Goal: Information Seeking & Learning: Learn about a topic

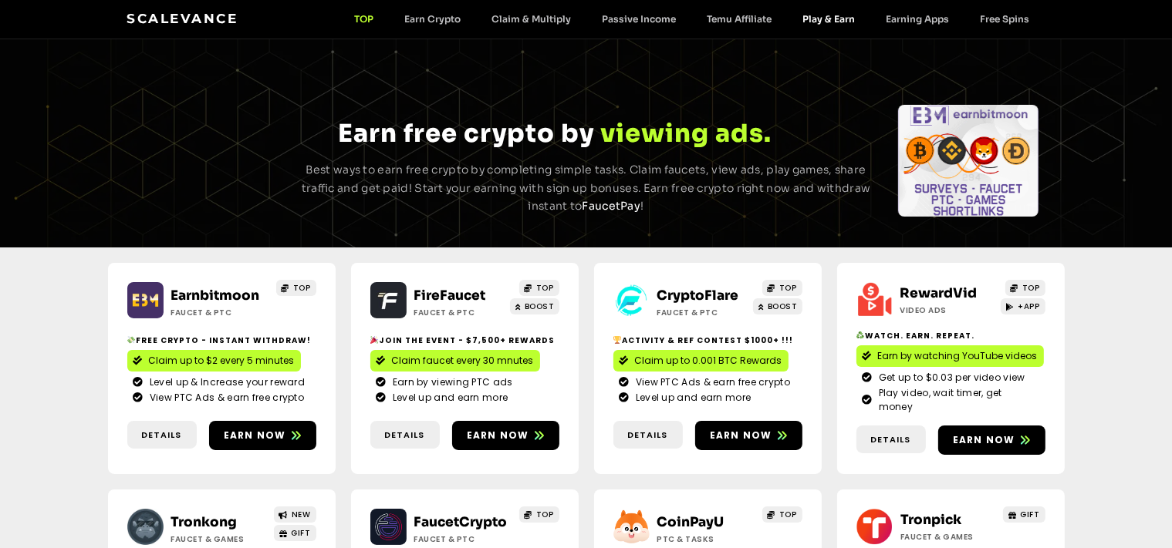
click at [834, 21] on link "Play & Earn" at bounding box center [829, 19] width 83 height 12
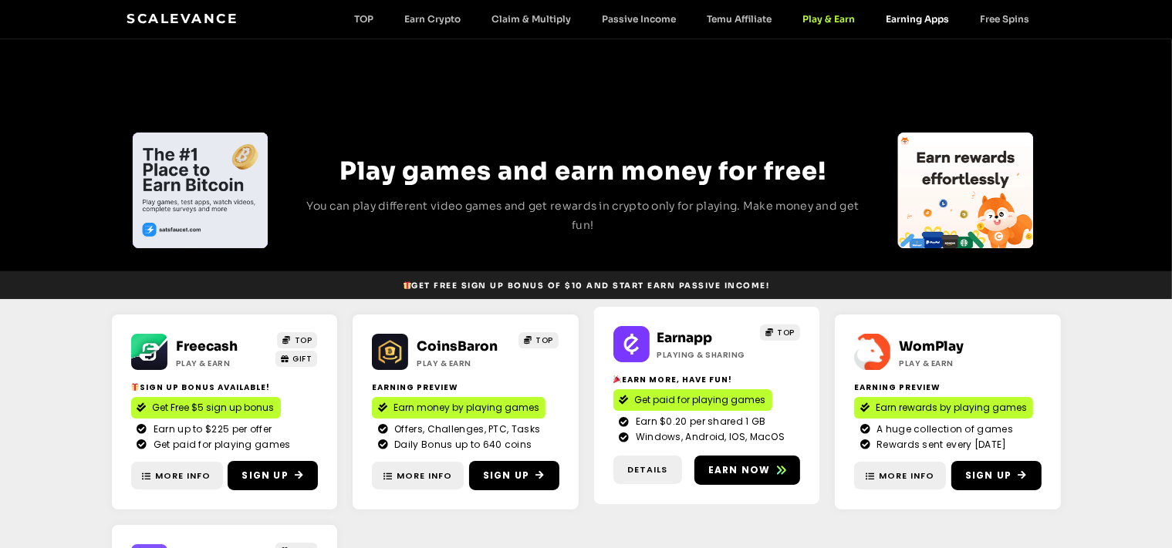
click at [910, 20] on link "Earning Apps" at bounding box center [918, 19] width 94 height 12
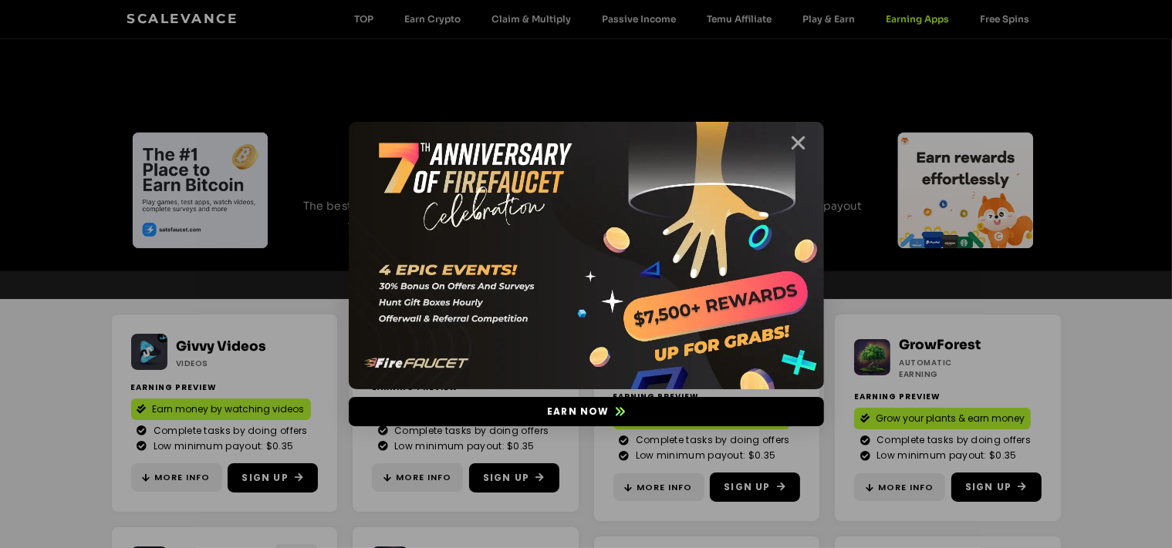
click at [794, 147] on icon "Close" at bounding box center [798, 142] width 19 height 19
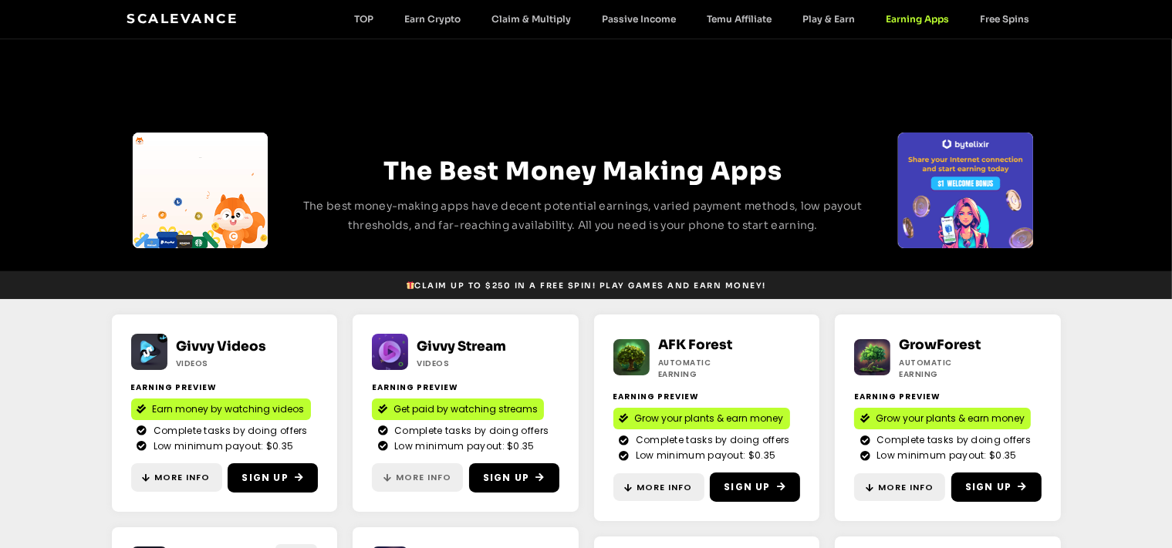
click at [430, 478] on span "More Info" at bounding box center [424, 477] width 56 height 13
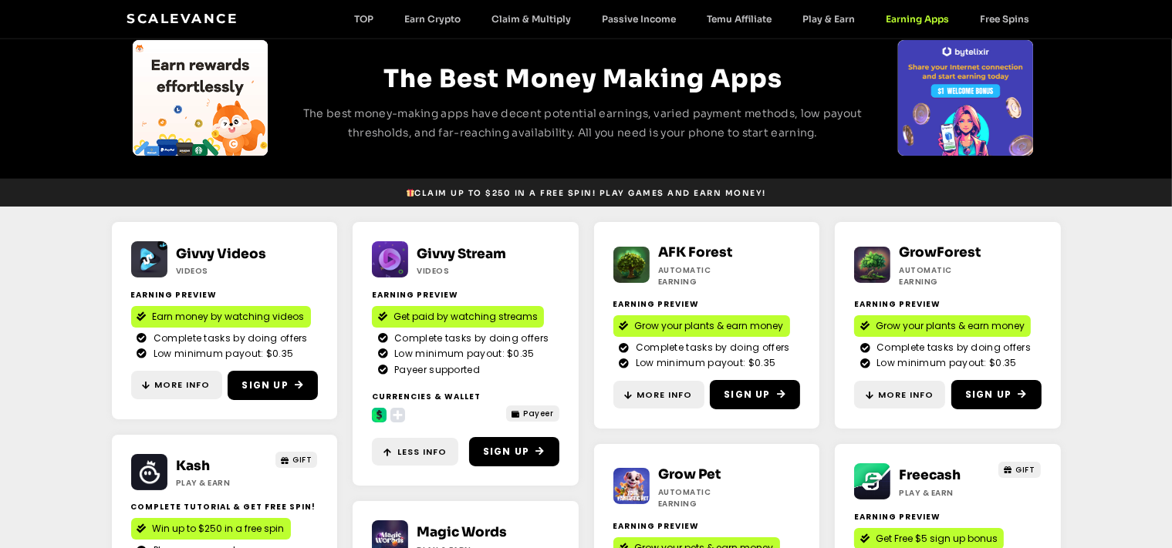
scroll to position [136, 0]
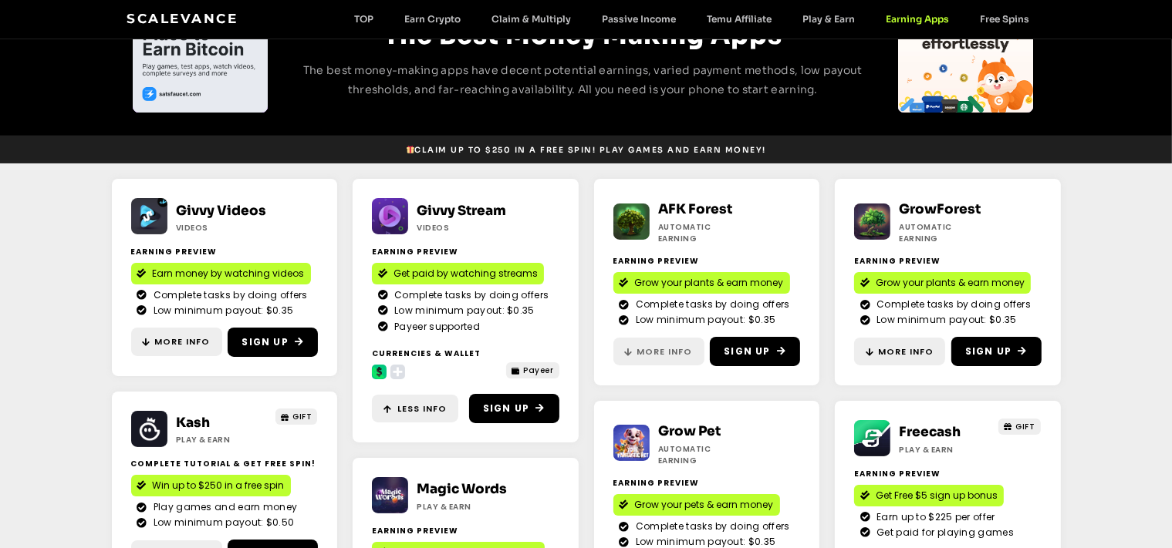
click at [659, 349] on span "More Info" at bounding box center [665, 352] width 56 height 13
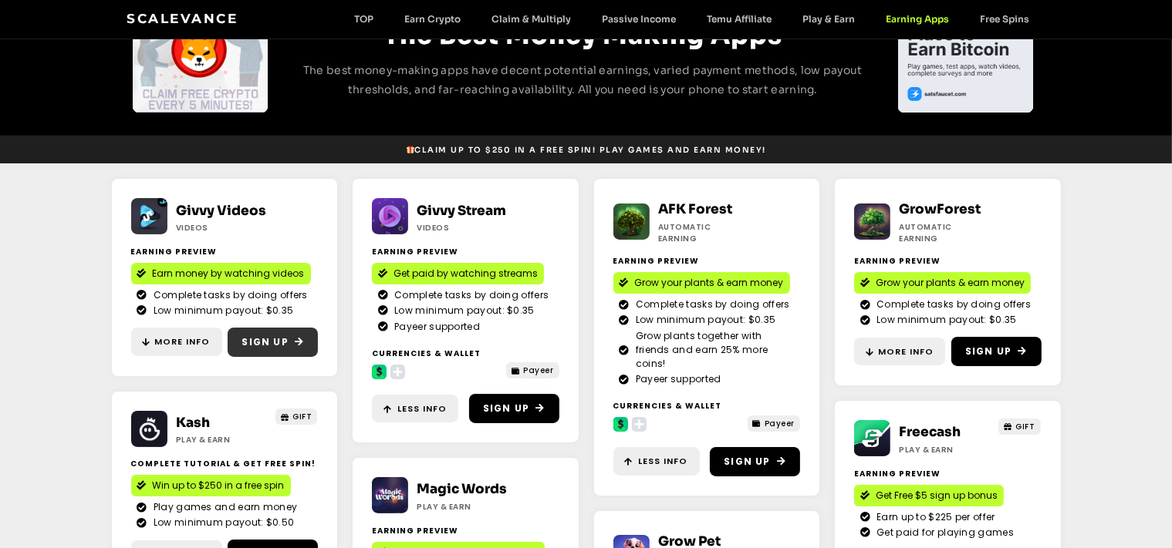
click at [275, 345] on span "Sign Up" at bounding box center [264, 343] width 46 height 14
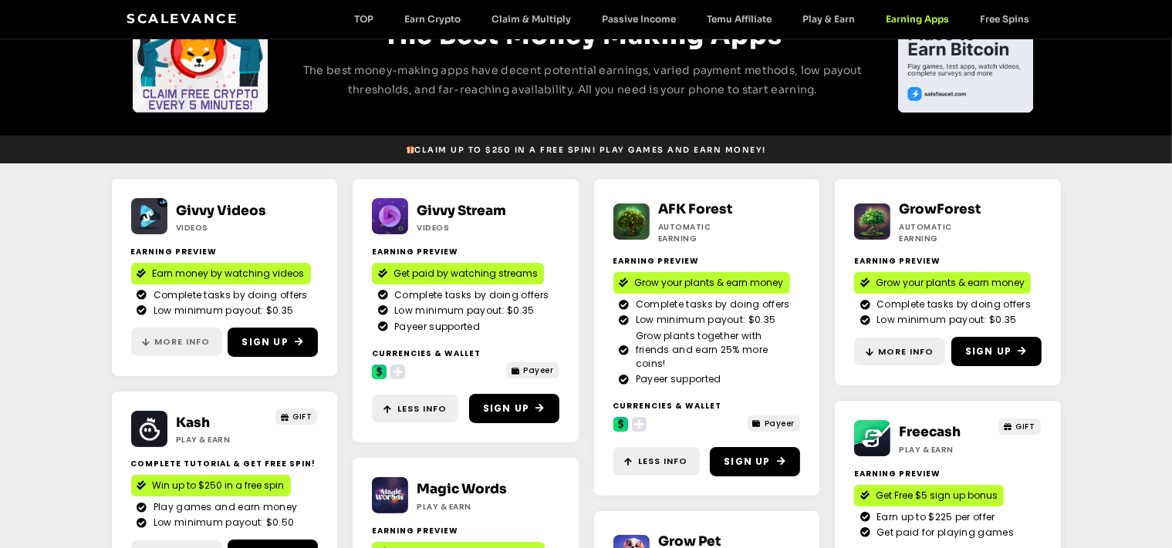
click at [181, 347] on span "More Info" at bounding box center [183, 342] width 56 height 13
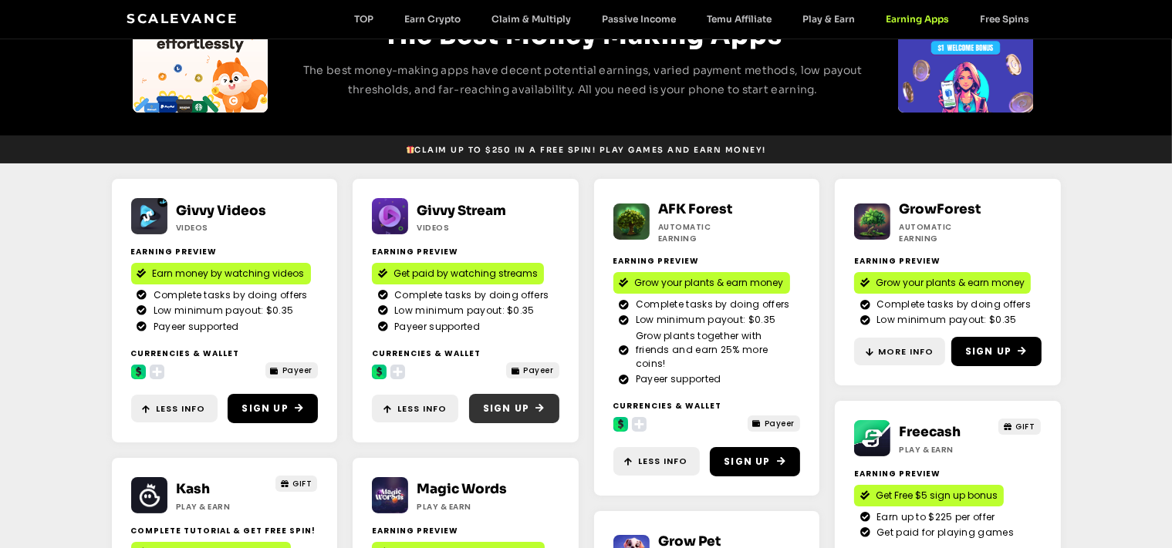
click at [518, 408] on span "Sign Up" at bounding box center [506, 409] width 46 height 14
